Goal: Information Seeking & Learning: Understand process/instructions

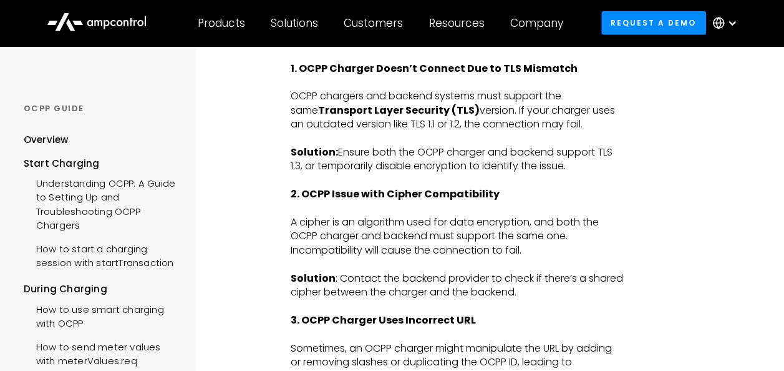
scroll to position [1810, 0]
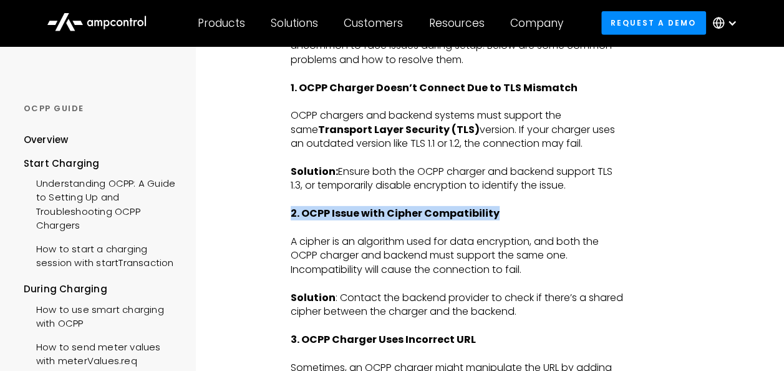
drag, startPoint x: 498, startPoint y: 216, endPoint x: 278, endPoint y: 217, distance: 219.7
click at [498, 212] on p "2. OCPP Issue with Cipher Compatibility" at bounding box center [457, 214] width 333 height 14
drag, startPoint x: 500, startPoint y: 218, endPoint x: 230, endPoint y: 218, distance: 270.2
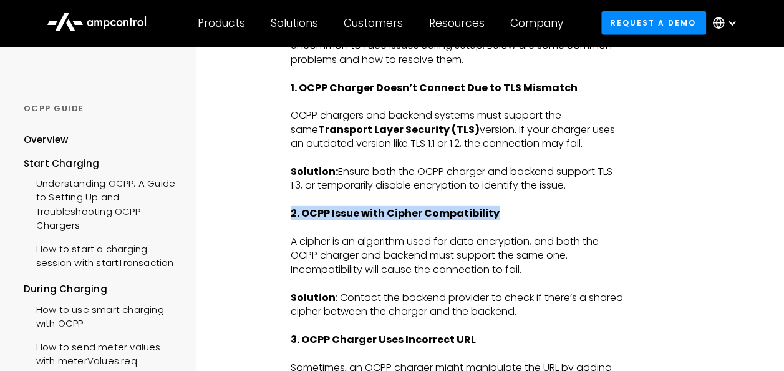
click at [562, 218] on p "2. OCPP Issue with Cipher Compatibility" at bounding box center [457, 214] width 333 height 14
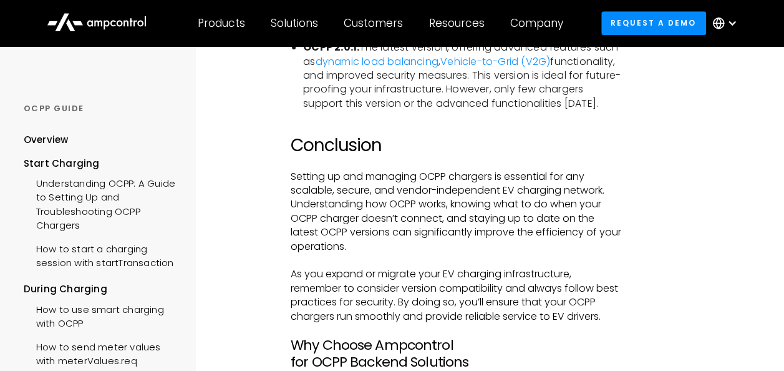
scroll to position [2597, 0]
